Goal: Information Seeking & Learning: Find specific page/section

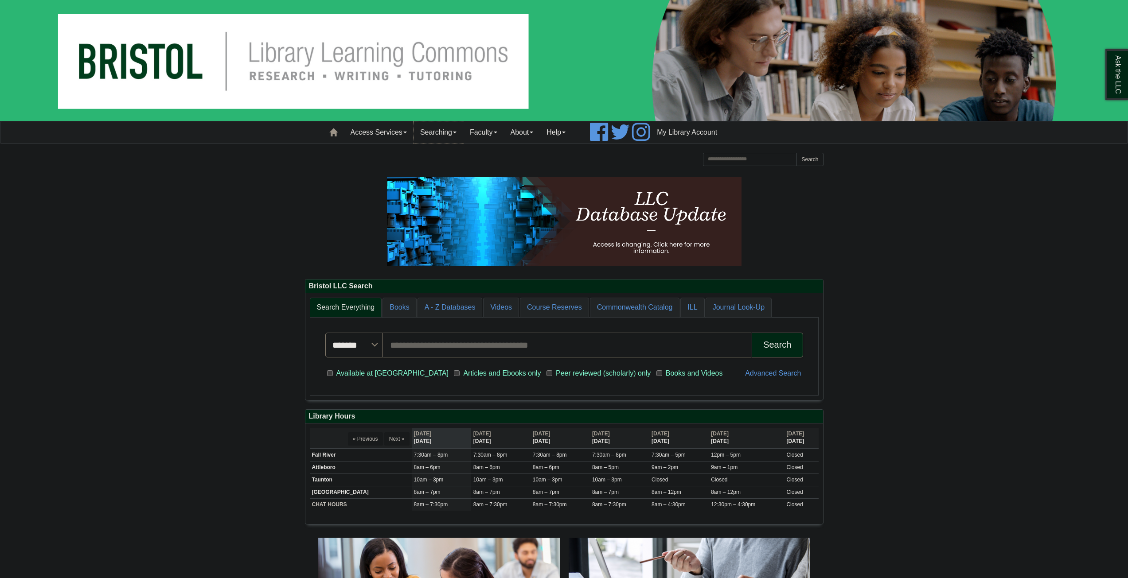
click at [458, 128] on link "Searching" at bounding box center [438, 132] width 50 height 22
click at [373, 139] on link "Access Services" at bounding box center [379, 132] width 70 height 22
click at [482, 132] on link "Faculty" at bounding box center [483, 132] width 41 height 22
click at [527, 132] on link "About" at bounding box center [522, 132] width 36 height 22
click at [563, 128] on link "Help" at bounding box center [556, 132] width 32 height 22
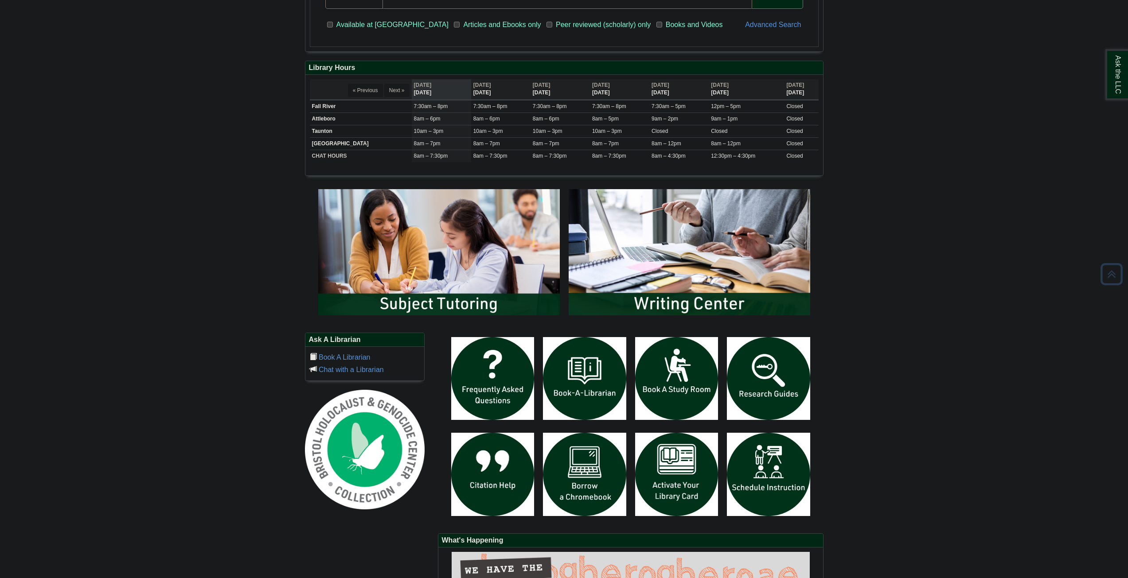
scroll to position [354, 0]
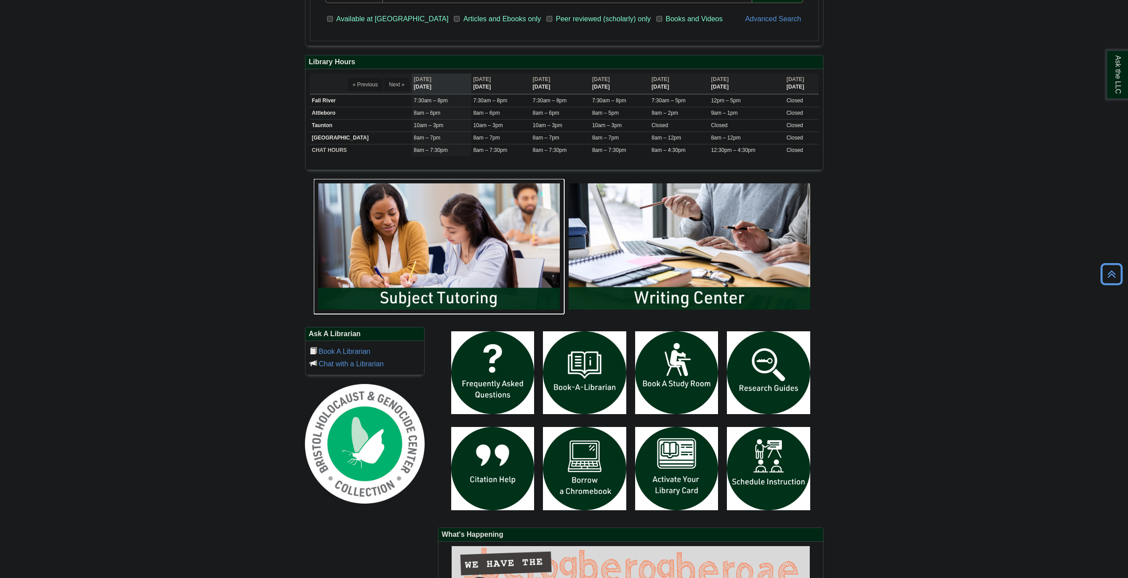
click at [467, 275] on img "slideshow" at bounding box center [439, 246] width 250 height 135
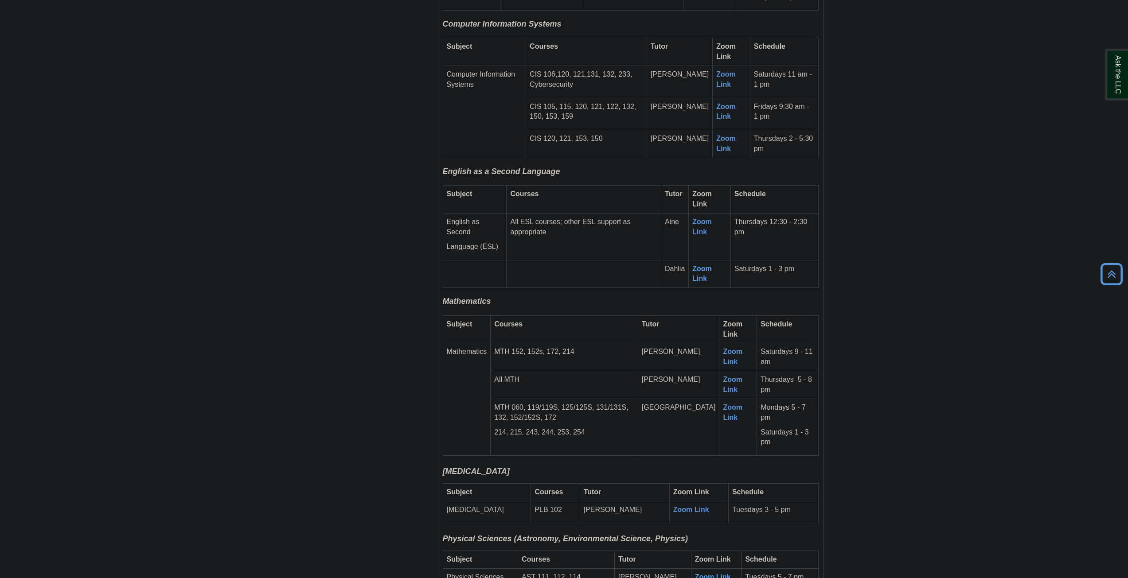
scroll to position [1152, 0]
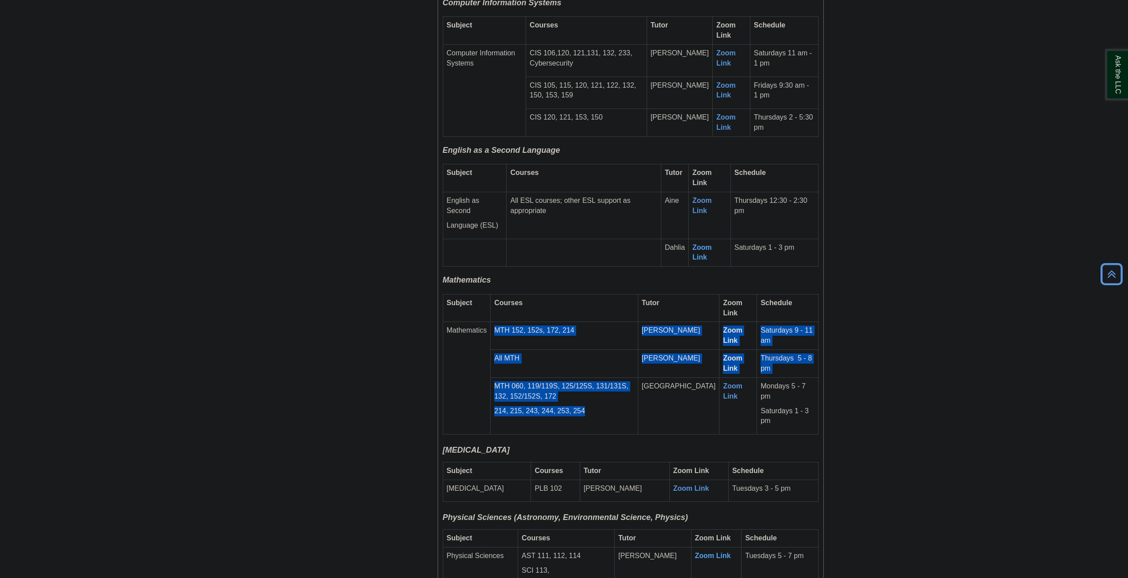
drag, startPoint x: 584, startPoint y: 397, endPoint x: 489, endPoint y: 358, distance: 102.8
click at [489, 358] on tbody "Subject Courses Tutor Zoom Link Schedule Mathematics MTH 152, 152s, 172, 214 Jo…" at bounding box center [630, 364] width 375 height 140
click at [560, 381] on p "MTH 060, 119/119S, 125/125S, 131/131S, 132, 152/152S, 172" at bounding box center [564, 391] width 140 height 20
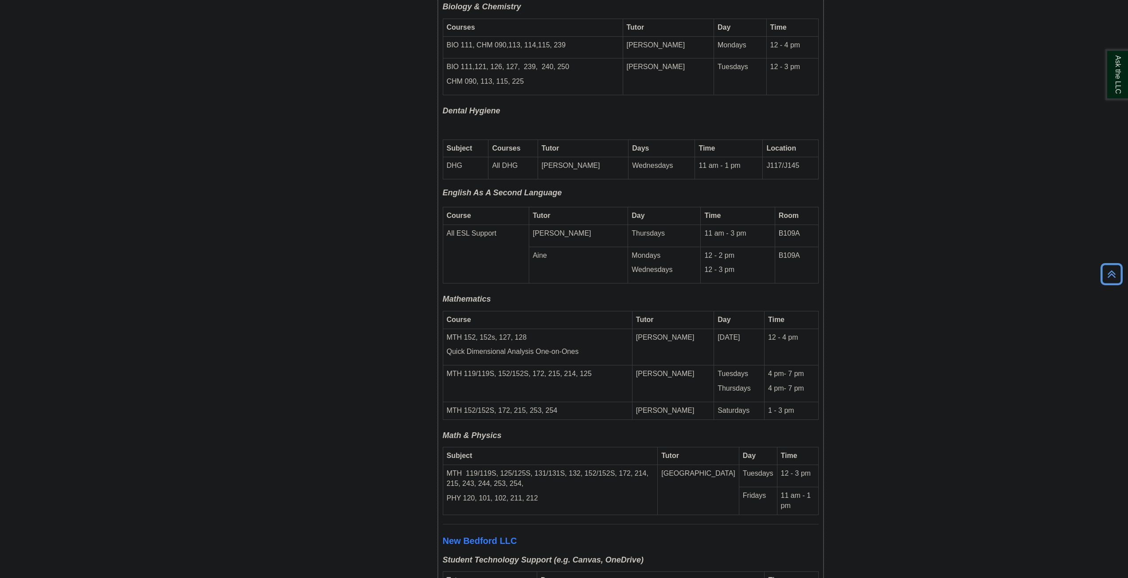
scroll to position [2481, 0]
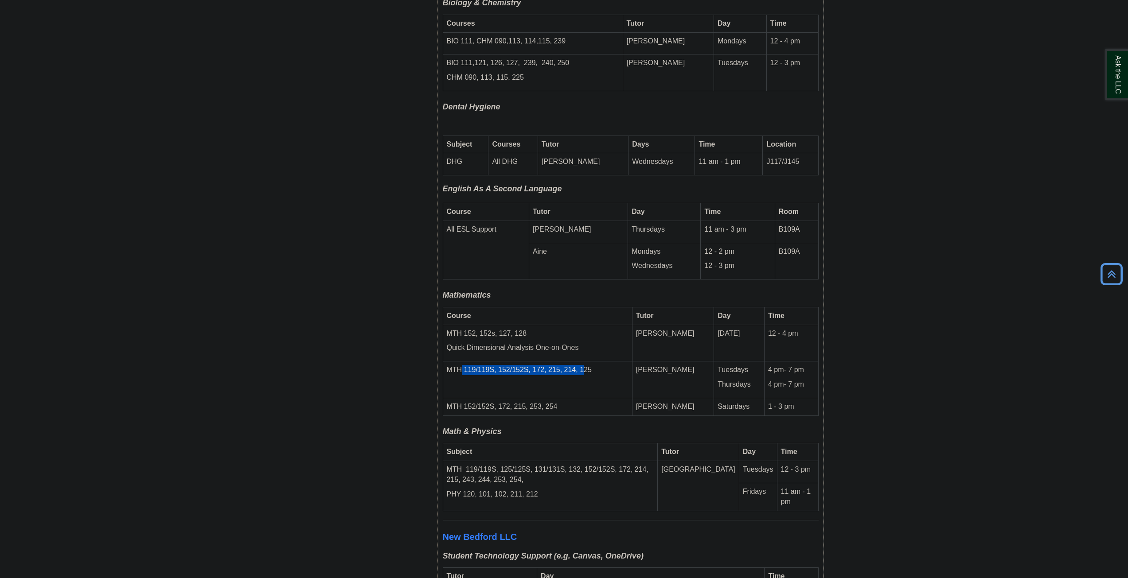
drag, startPoint x: 581, startPoint y: 340, endPoint x: 465, endPoint y: 337, distance: 115.7
click at [462, 362] on td "MTH 119/119S, 152/152S, 172, 215, 214, 125" at bounding box center [537, 380] width 189 height 37
drag, startPoint x: 767, startPoint y: 343, endPoint x: 794, endPoint y: 352, distance: 28.3
click at [796, 362] on td "4 pm- 7 pm 4 pm- 7 pm" at bounding box center [791, 380] width 54 height 37
click at [774, 380] on p "4 pm- 7 pm" at bounding box center [791, 385] width 47 height 10
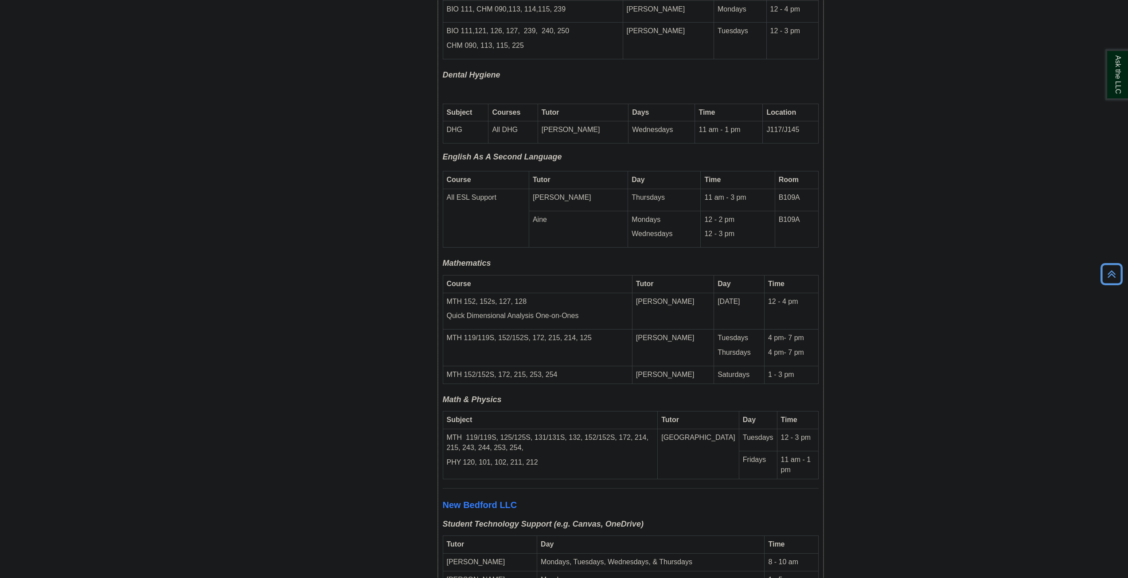
scroll to position [2525, 0]
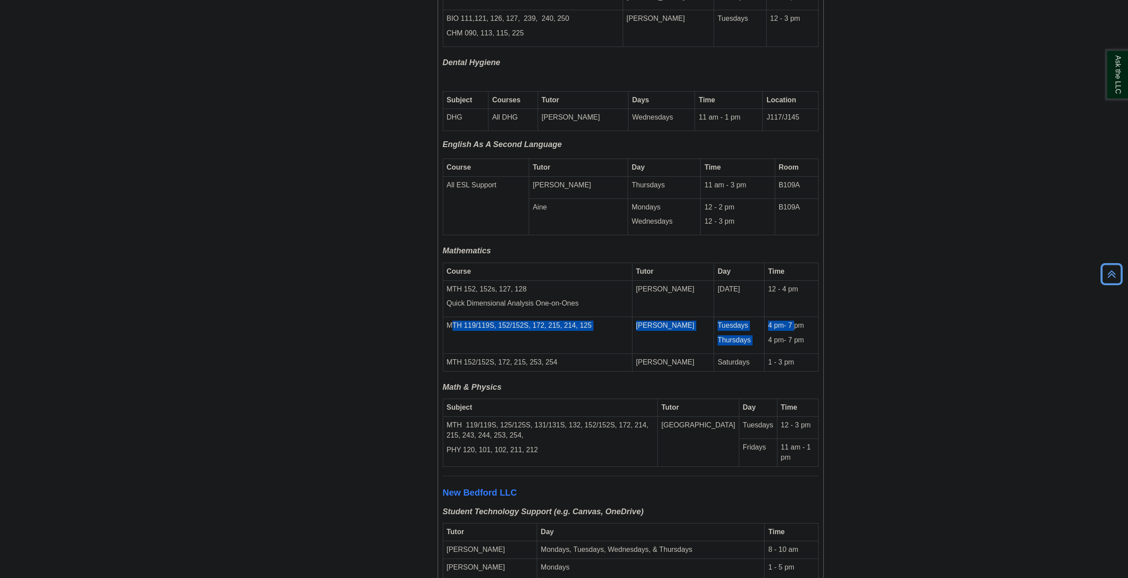
drag, startPoint x: 450, startPoint y: 302, endPoint x: 788, endPoint y: 296, distance: 338.1
click at [788, 317] on tr "MTH 119/119S, 152/152S, 172, 215, 214, 125 [PERSON_NAME] Tuesdays Thursdays 4 p…" at bounding box center [630, 335] width 375 height 37
click at [627, 317] on td "MTH 119/119S, 152/152S, 172, 215, 214, 125" at bounding box center [537, 335] width 189 height 37
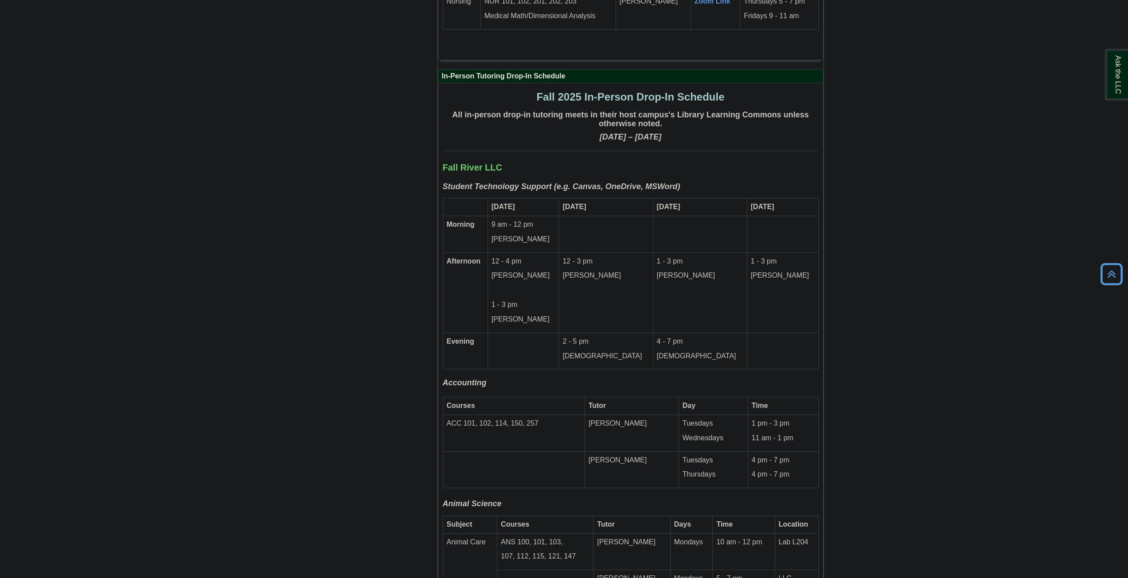
scroll to position [1816, 0]
click at [559, 334] on td at bounding box center [522, 352] width 71 height 37
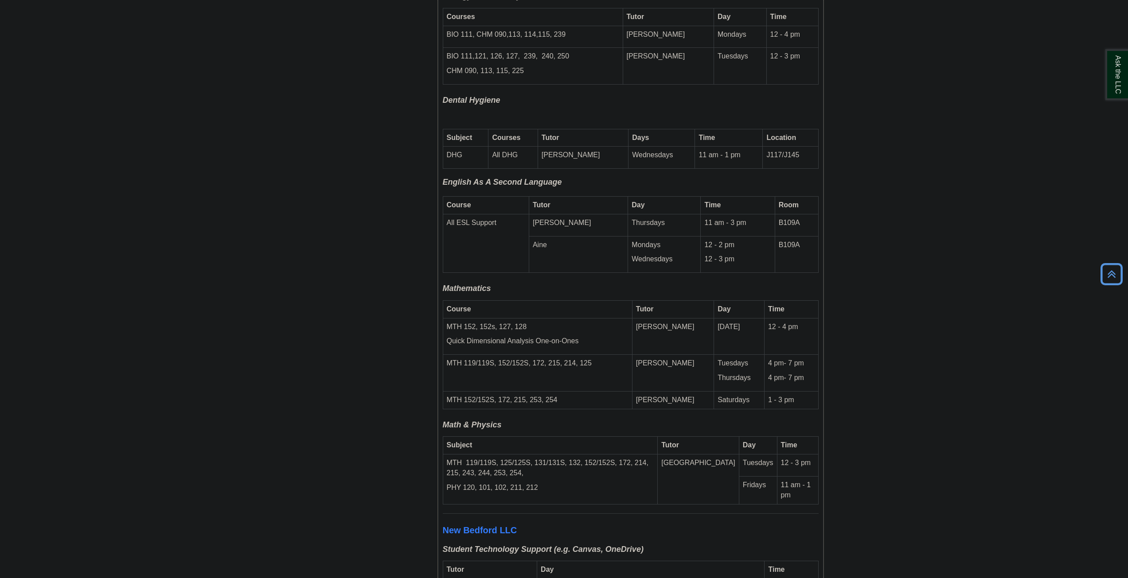
scroll to position [2570, 0]
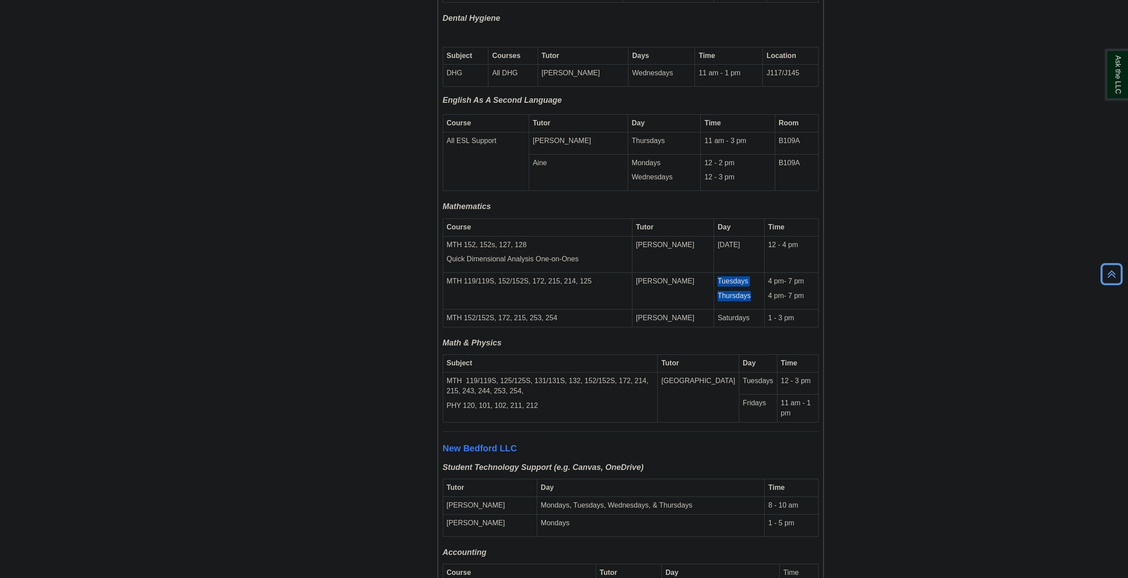
drag, startPoint x: 705, startPoint y: 252, endPoint x: 754, endPoint y: 266, distance: 51.1
click at [746, 273] on td "Tuesdays Thursdays" at bounding box center [739, 291] width 51 height 37
drag, startPoint x: 763, startPoint y: 252, endPoint x: 809, endPoint y: 249, distance: 45.7
click at [809, 276] on p "4 pm- 7 pm" at bounding box center [791, 281] width 47 height 10
click at [808, 276] on p "4 pm- 7 pm" at bounding box center [791, 281] width 47 height 10
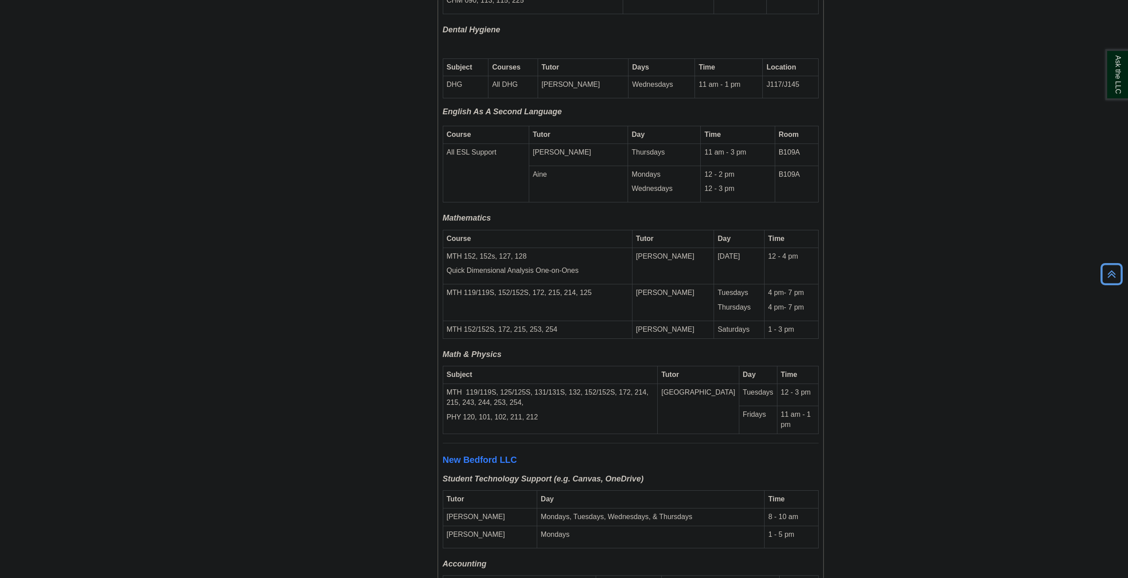
scroll to position [2571, 0]
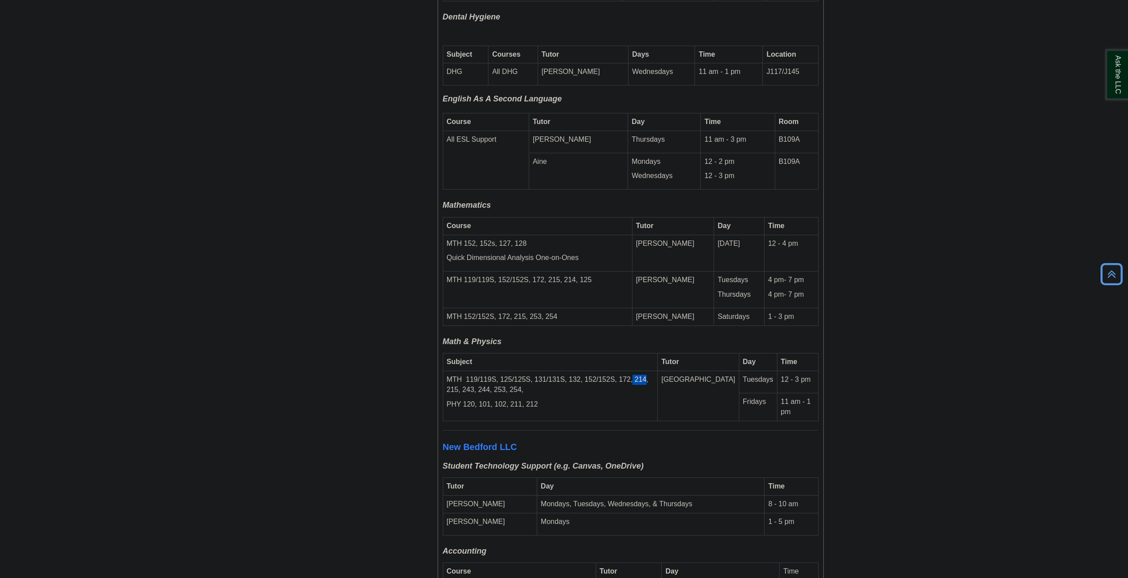
drag, startPoint x: 631, startPoint y: 352, endPoint x: 646, endPoint y: 352, distance: 14.6
click at [646, 375] on p "MTH 119/119S, 125/125S, 131/131S, 132, 152/152S, 172, 214, 215, 243, 244, 253, …" at bounding box center [550, 385] width 207 height 20
drag, startPoint x: 780, startPoint y: 350, endPoint x: 813, endPoint y: 349, distance: 32.8
click at [813, 371] on td "12 - 3 pm" at bounding box center [797, 382] width 41 height 22
drag, startPoint x: 449, startPoint y: 248, endPoint x: 604, endPoint y: 247, distance: 155.1
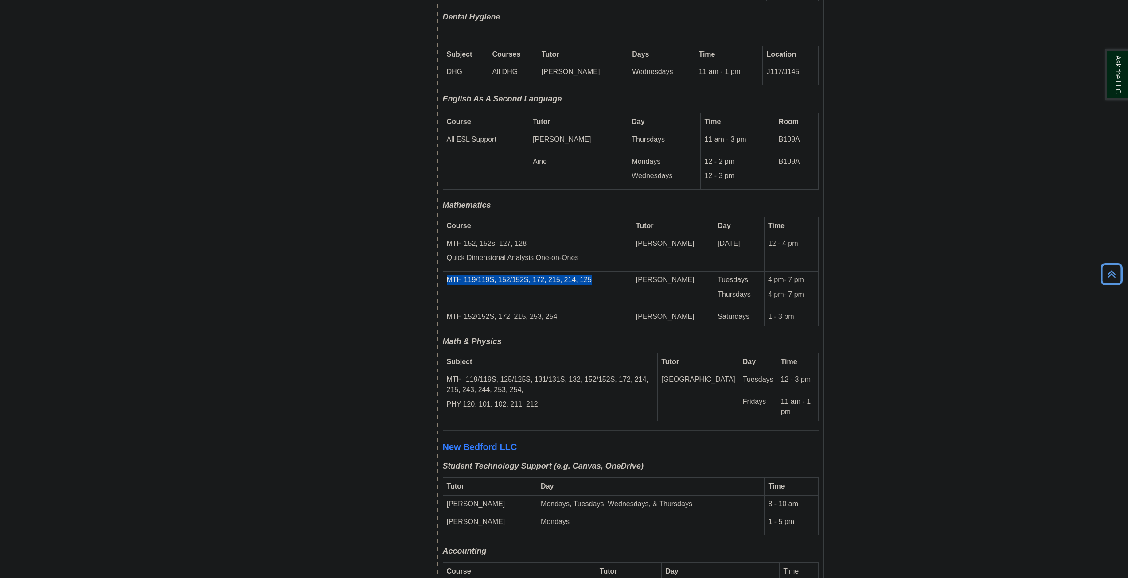
click at [604, 272] on td "MTH 119/119S, 152/152S, 172, 215, 214, 125" at bounding box center [537, 290] width 189 height 37
drag, startPoint x: 707, startPoint y: 249, endPoint x: 753, endPoint y: 256, distance: 46.2
click at [749, 272] on td "Tuesdays Thursdays" at bounding box center [739, 290] width 51 height 37
drag, startPoint x: 765, startPoint y: 248, endPoint x: 802, endPoint y: 251, distance: 37.8
click at [802, 275] on p "4 pm- 7 pm" at bounding box center [791, 280] width 47 height 10
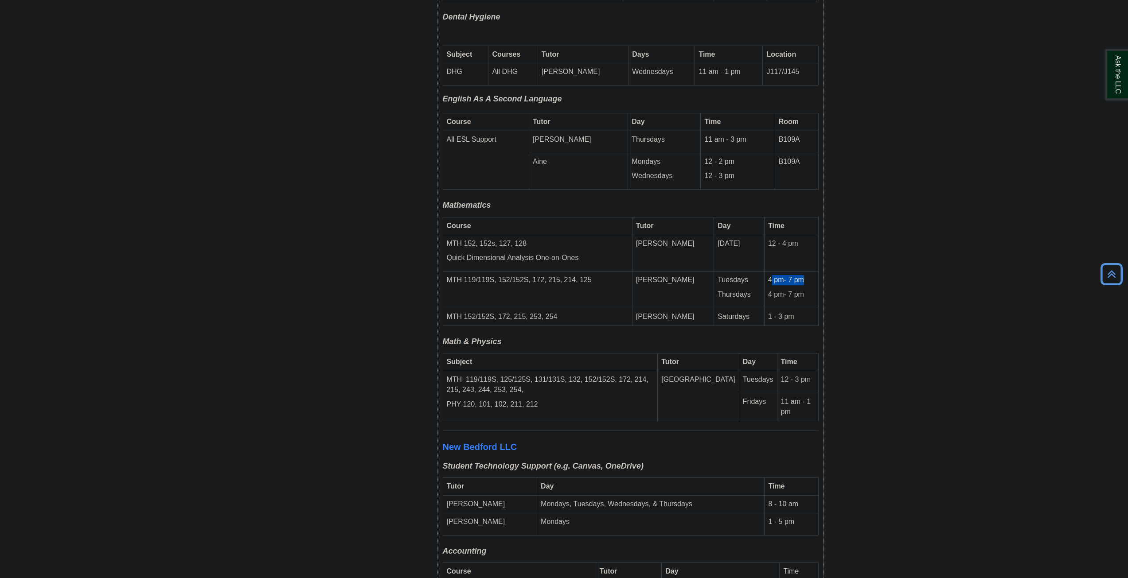
click at [802, 275] on p "4 pm- 7 pm" at bounding box center [791, 280] width 47 height 10
drag, startPoint x: 447, startPoint y: 251, endPoint x: 595, endPoint y: 251, distance: 148.4
click at [595, 272] on td "MTH 119/119S, 152/152S, 172, 215, 214, 125" at bounding box center [537, 290] width 189 height 37
drag, startPoint x: 656, startPoint y: 249, endPoint x: 703, endPoint y: 247, distance: 47.0
click at [703, 272] on tr "MTH 119/119S, 152/152S, 172, 215, 214, 125 [PERSON_NAME] Tuesdays Thursdays 4 p…" at bounding box center [630, 290] width 375 height 37
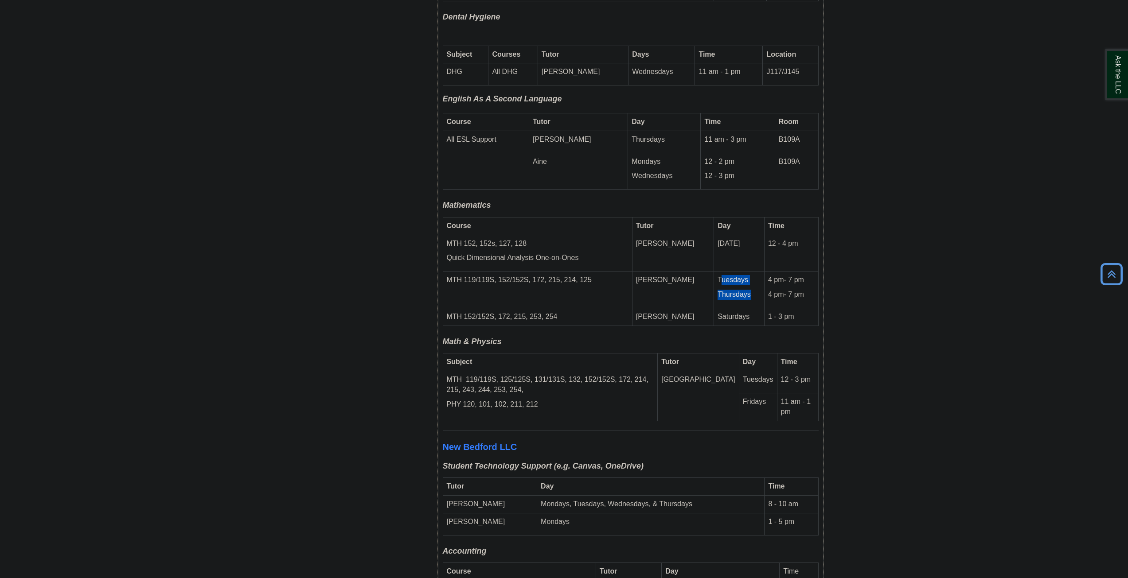
drag, startPoint x: 708, startPoint y: 246, endPoint x: 747, endPoint y: 267, distance: 43.8
click at [747, 272] on td "Tuesdays Thursdays" at bounding box center [739, 290] width 51 height 37
drag, startPoint x: 759, startPoint y: 251, endPoint x: 813, endPoint y: 269, distance: 56.3
click at [813, 272] on td "4 pm- 7 pm 4 pm- 7 pm" at bounding box center [791, 290] width 54 height 37
click at [891, 256] on body "Skip to Main Content Toggle navigation Home Access Services Access Services Pol…" at bounding box center [564, 190] width 1128 height 5523
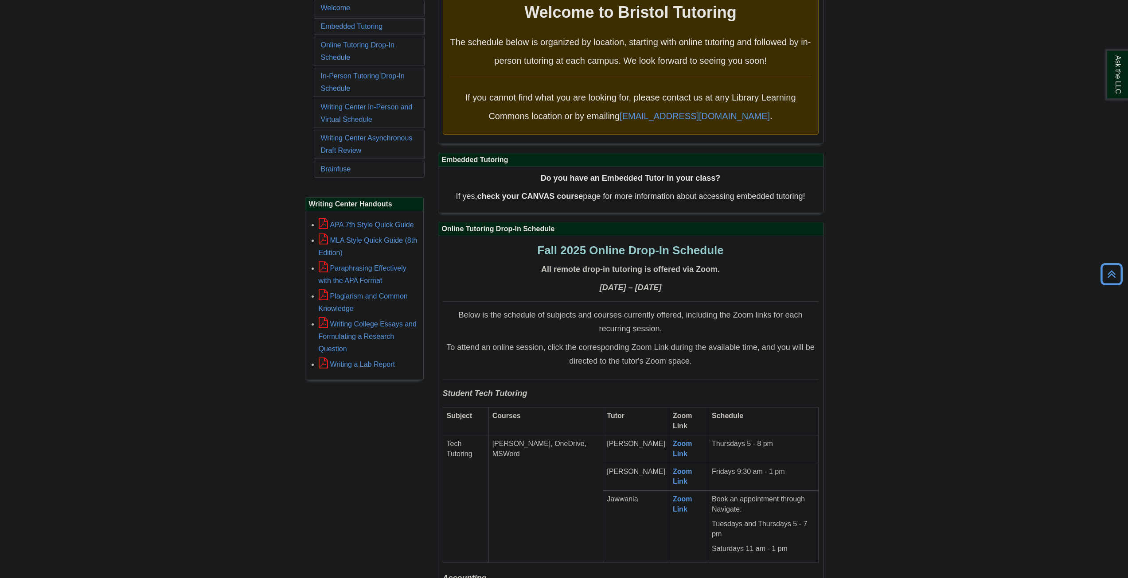
scroll to position [0, 0]
